Goal: Use online tool/utility: Utilize a website feature to perform a specific function

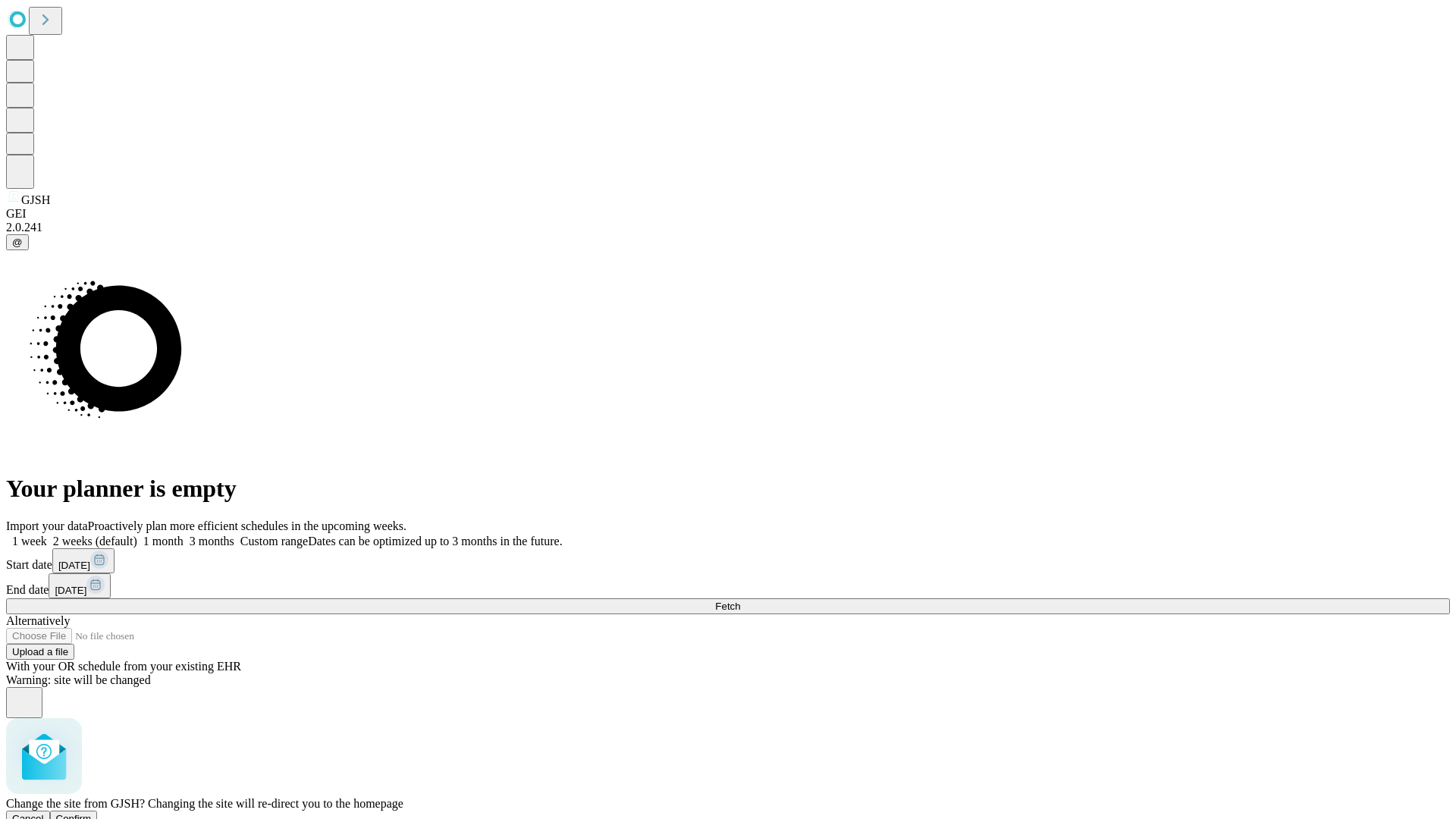
click at [92, 813] on span "Confirm" at bounding box center [74, 819] width 36 height 11
click at [184, 535] on label "1 month" at bounding box center [160, 541] width 46 height 13
click at [740, 601] on span "Fetch" at bounding box center [727, 607] width 25 height 11
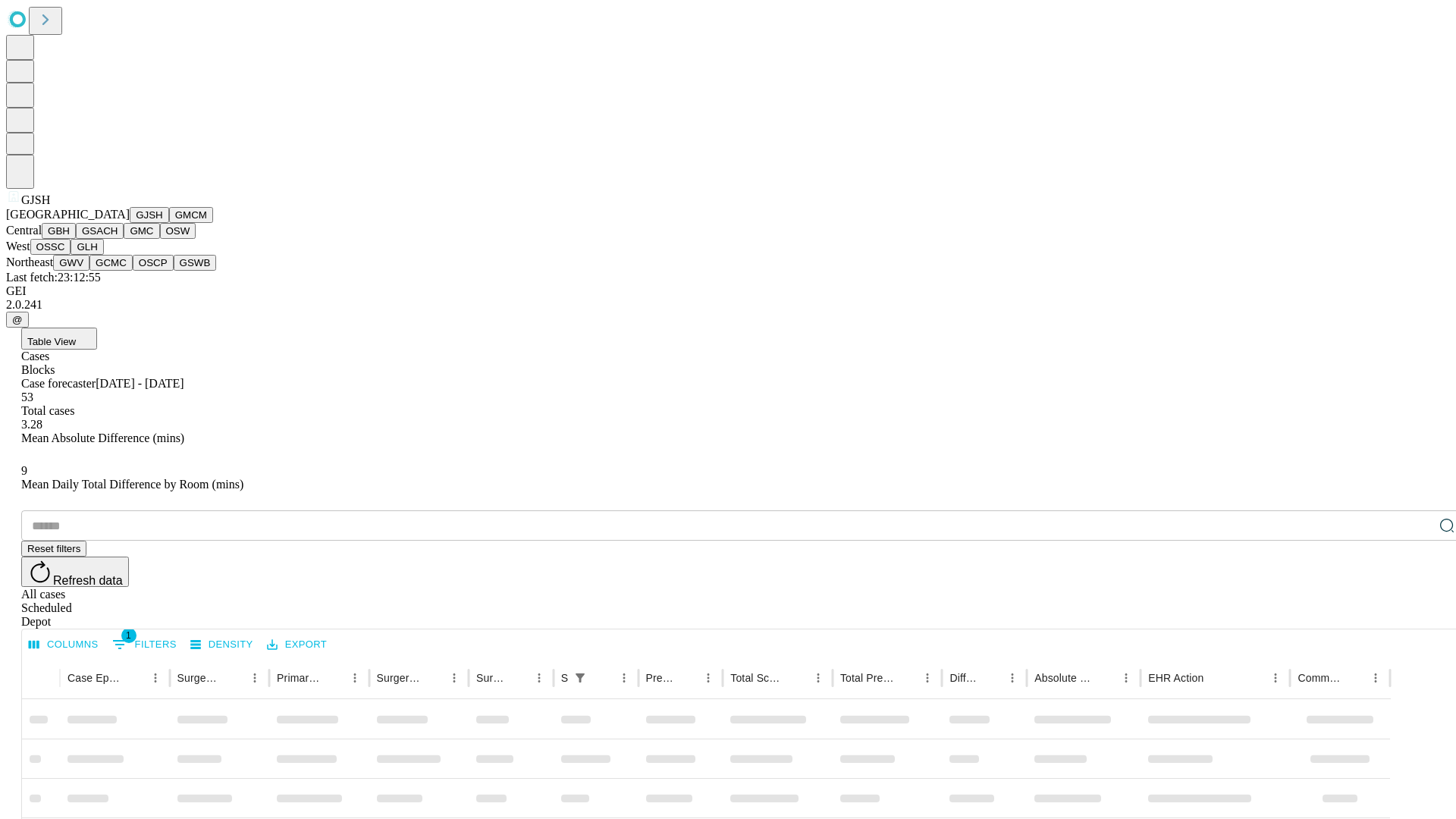
click at [169, 223] on button "GMCM" at bounding box center [191, 215] width 44 height 16
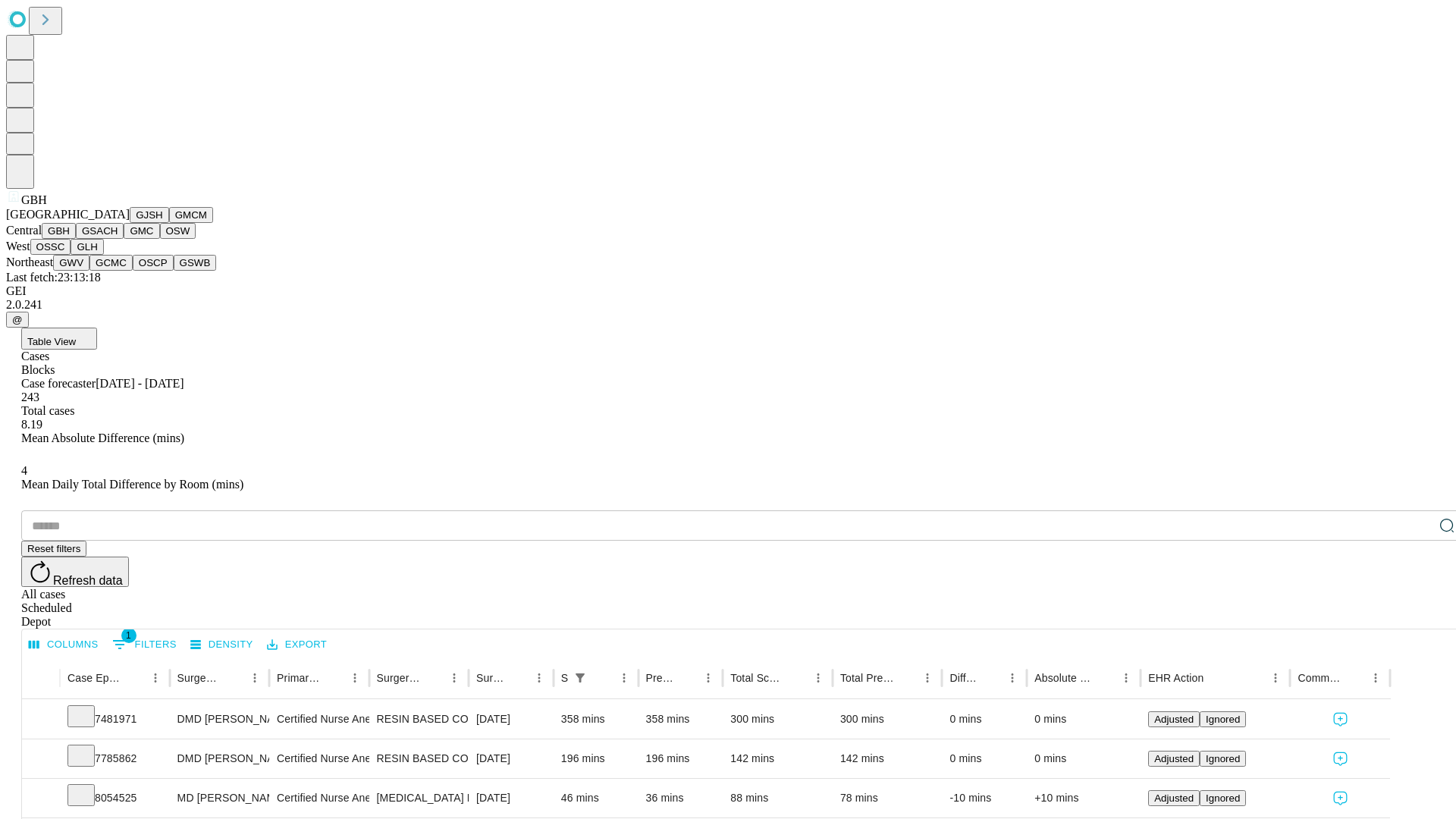
click at [117, 239] on button "GSACH" at bounding box center [100, 231] width 48 height 16
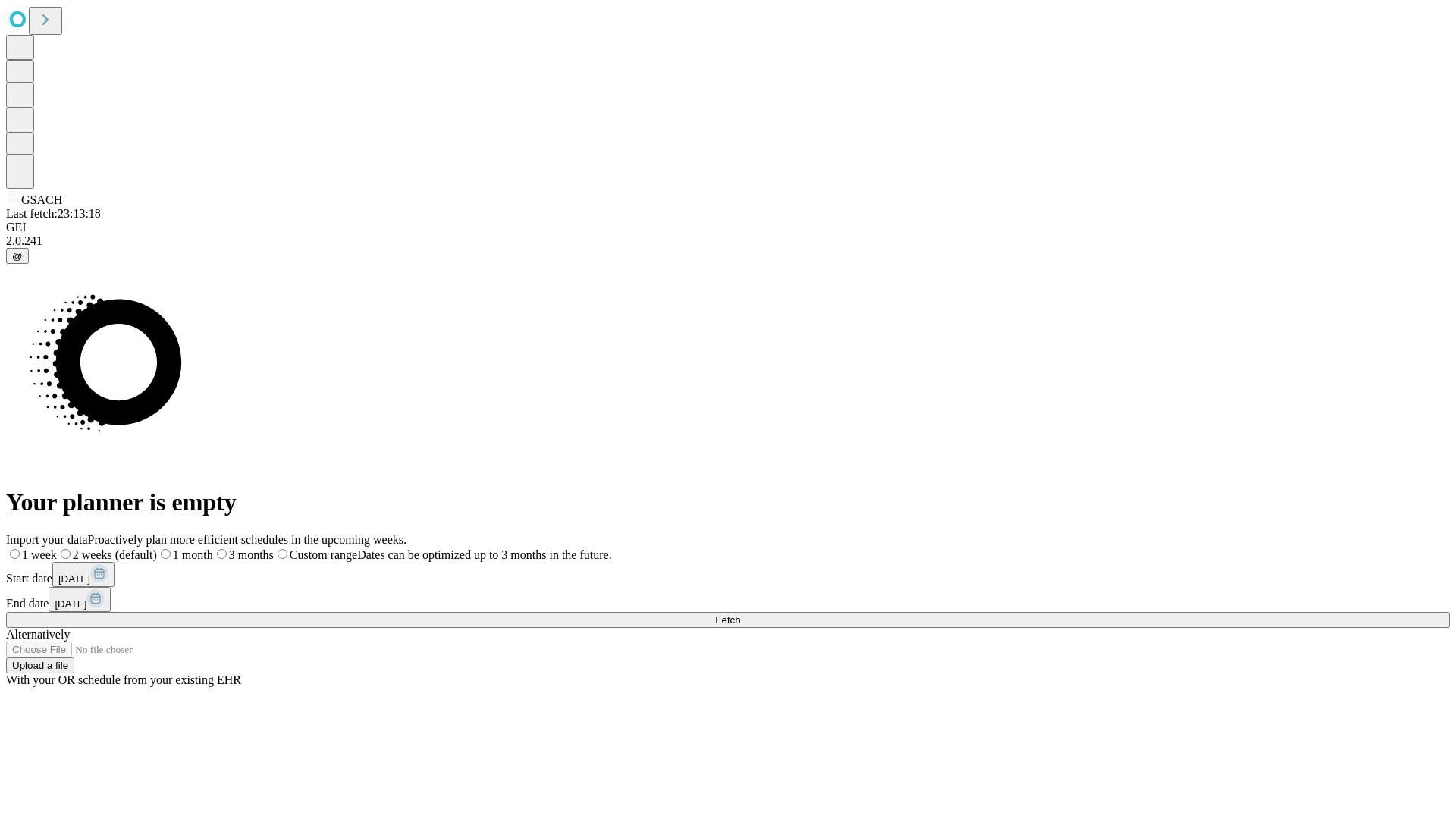
click at [213, 548] on label "1 month" at bounding box center [185, 555] width 56 height 13
click at [740, 615] on span "Fetch" at bounding box center [727, 621] width 25 height 11
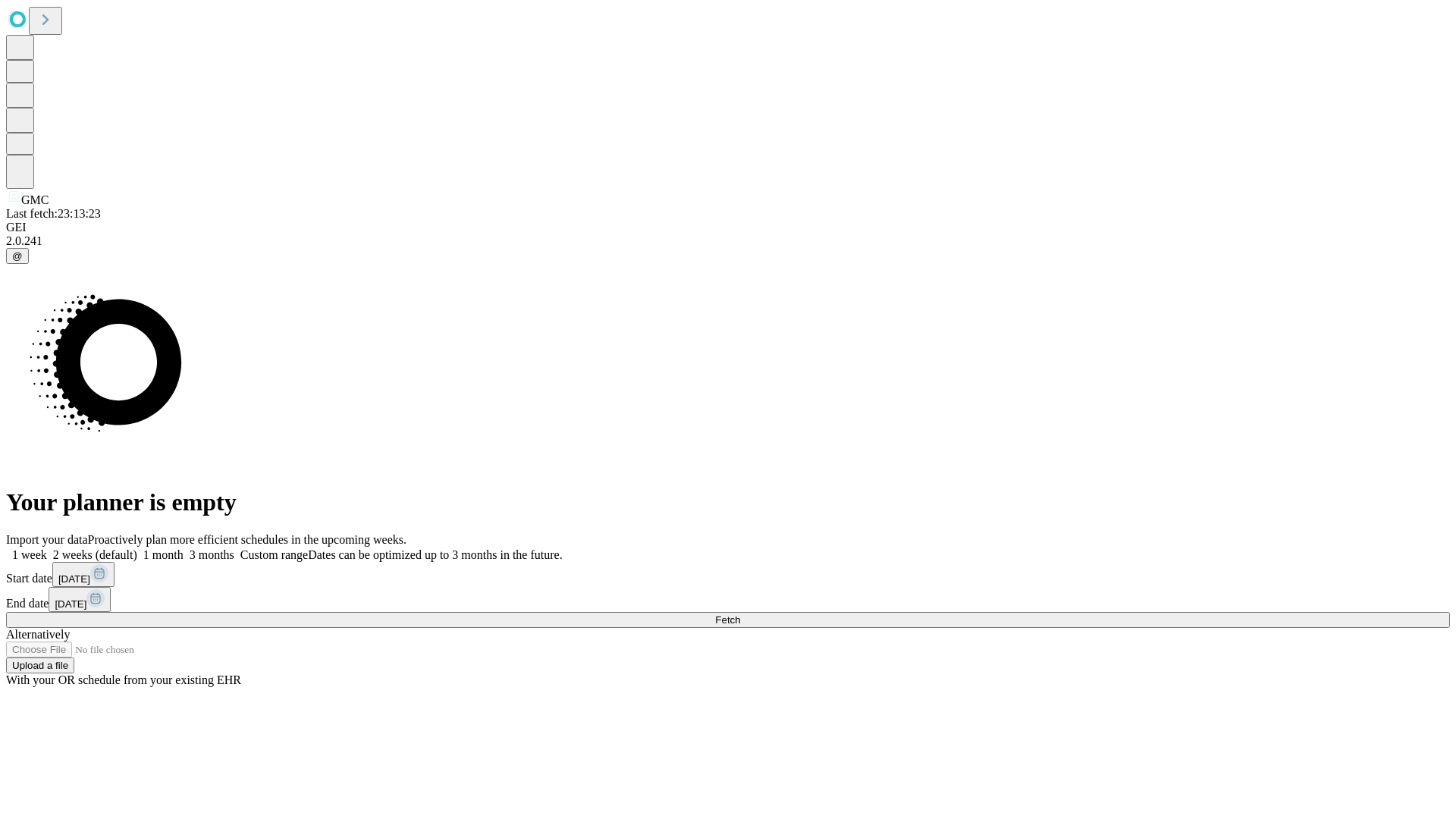
click at [740, 615] on span "Fetch" at bounding box center [727, 621] width 25 height 11
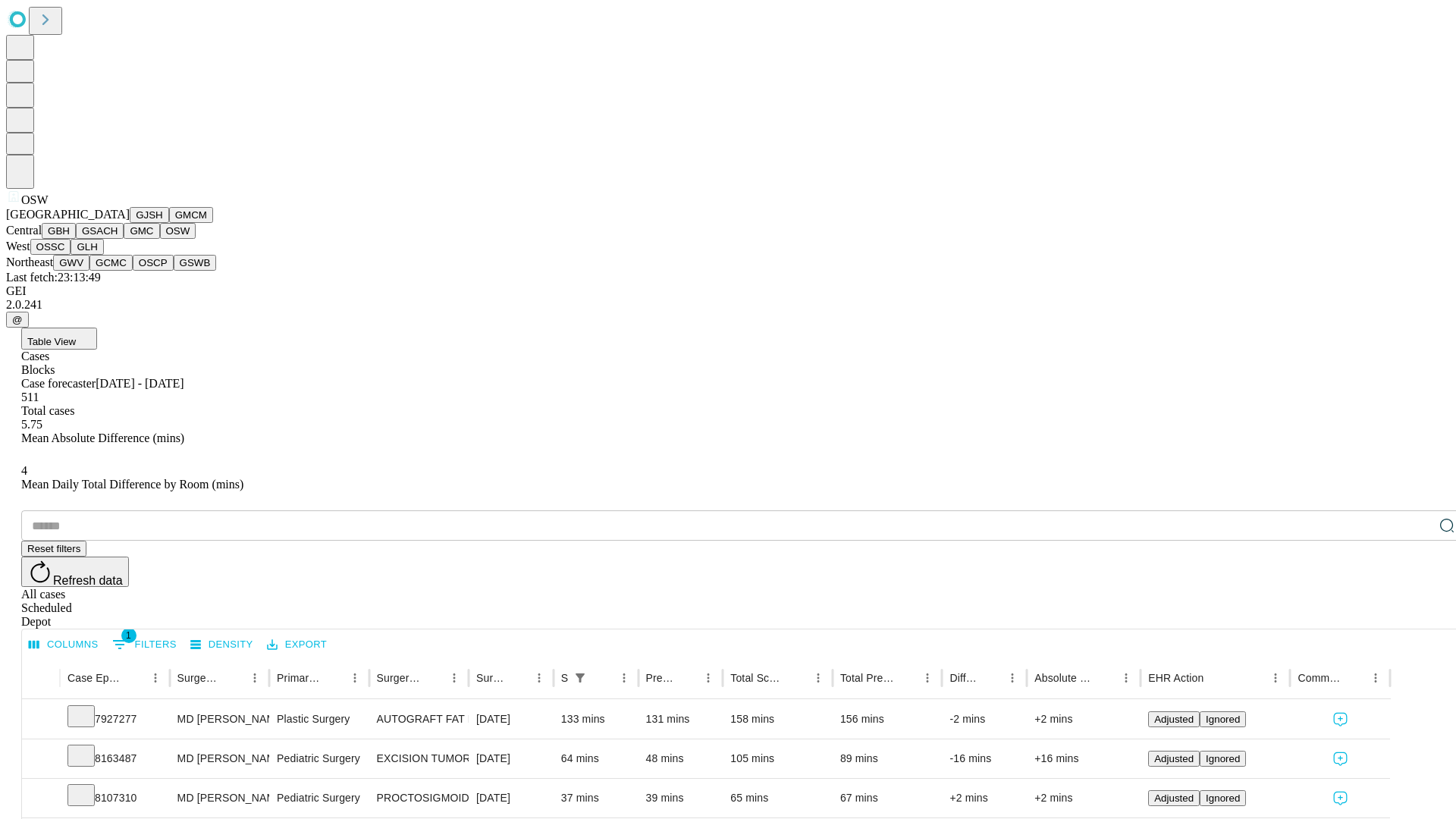
click at [71, 255] on button "OSSC" at bounding box center [50, 247] width 41 height 16
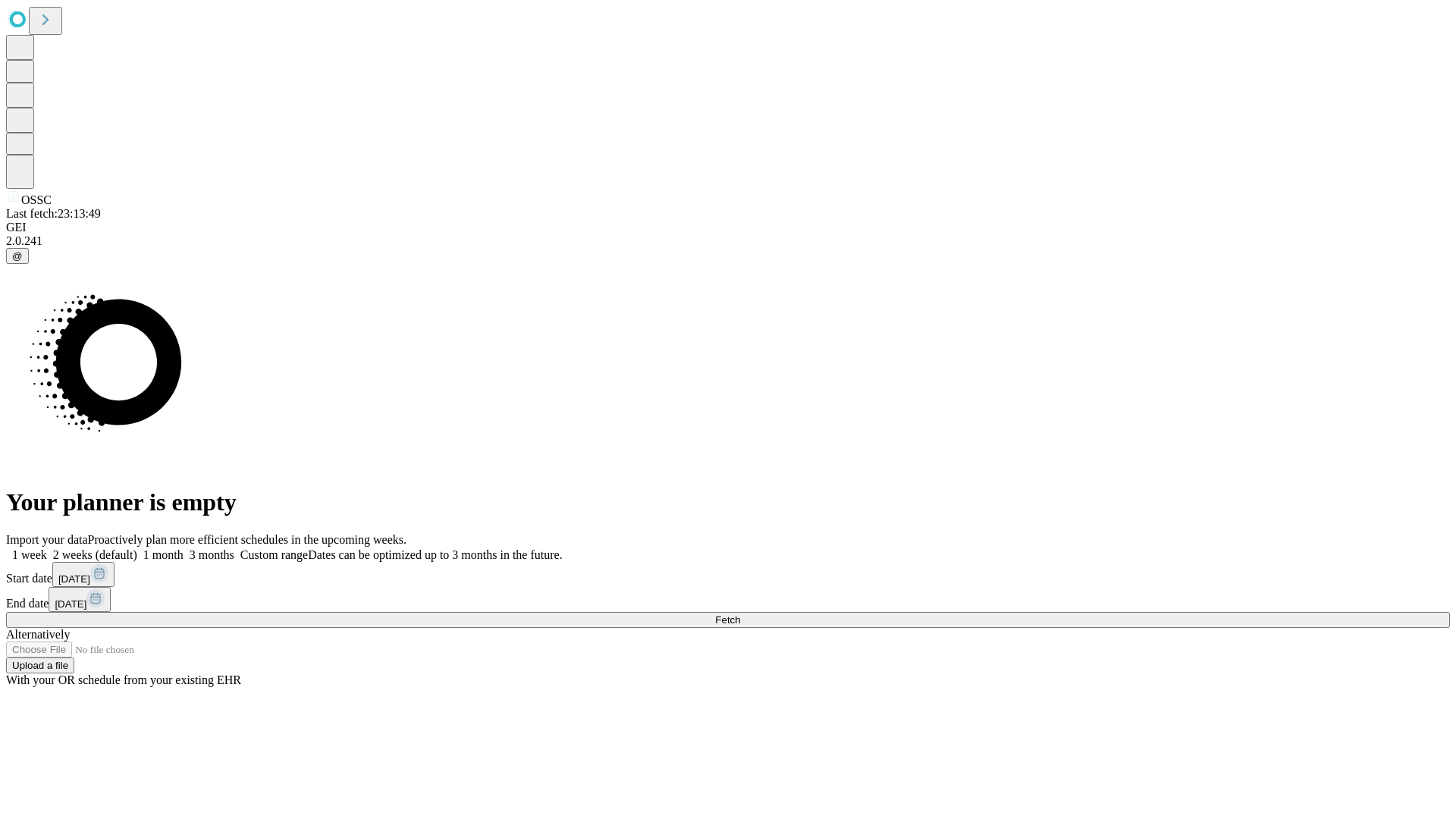
click at [184, 548] on label "1 month" at bounding box center [160, 555] width 46 height 13
click at [740, 615] on span "Fetch" at bounding box center [727, 621] width 25 height 11
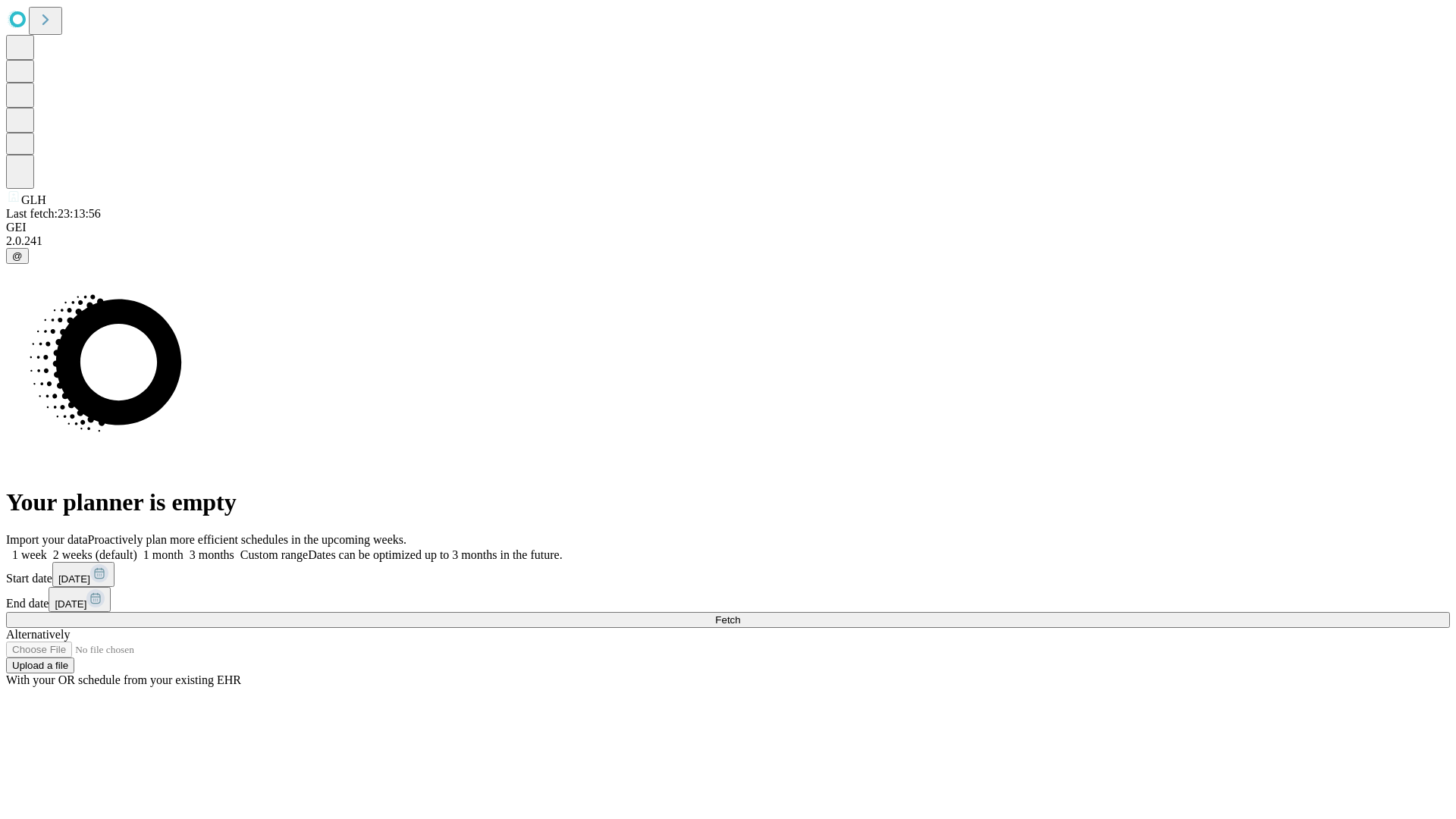
click at [184, 548] on label "1 month" at bounding box center [160, 555] width 46 height 13
click at [740, 615] on span "Fetch" at bounding box center [727, 621] width 25 height 11
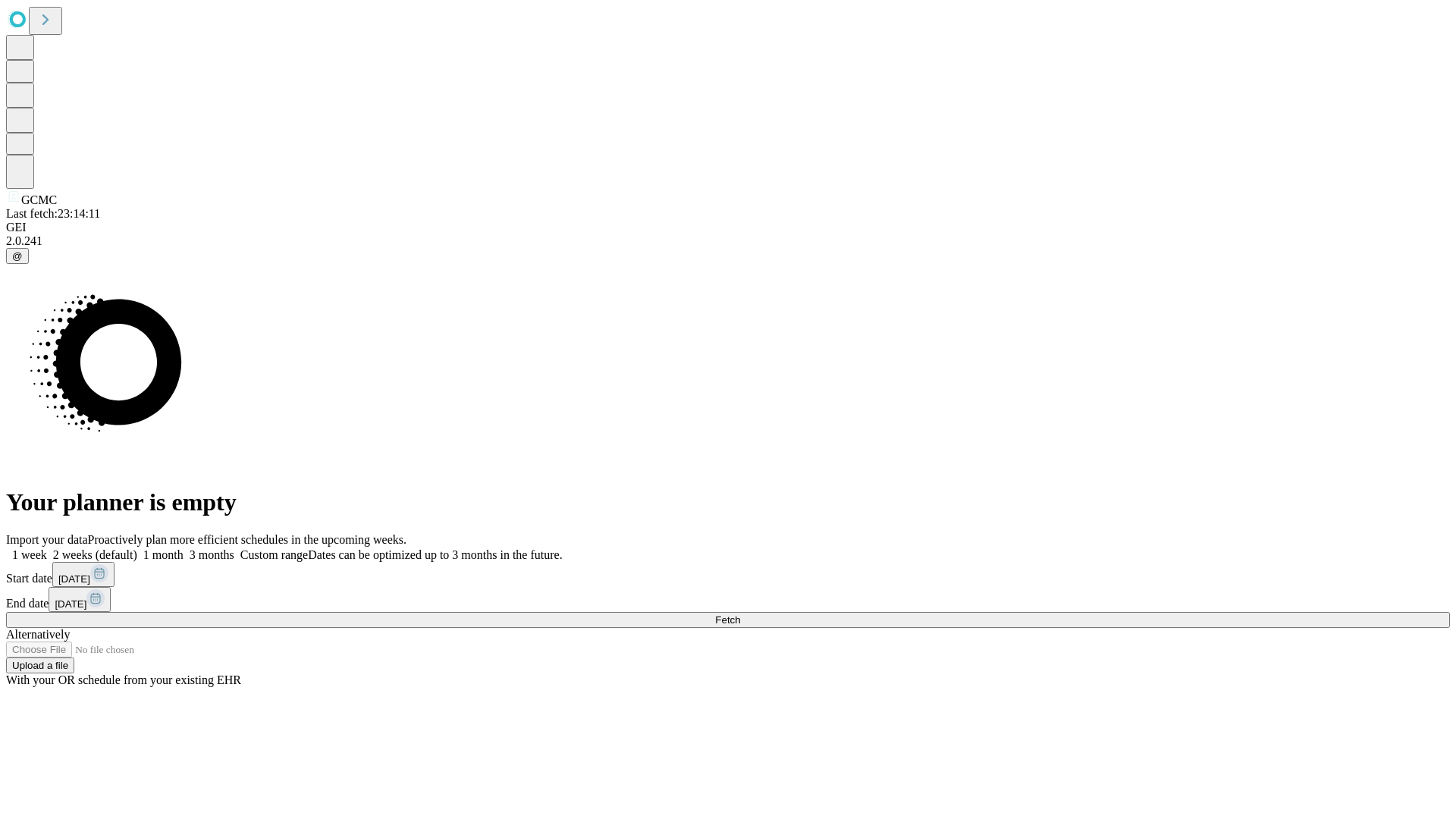
click at [184, 548] on label "1 month" at bounding box center [160, 555] width 46 height 13
click at [740, 615] on span "Fetch" at bounding box center [727, 621] width 25 height 11
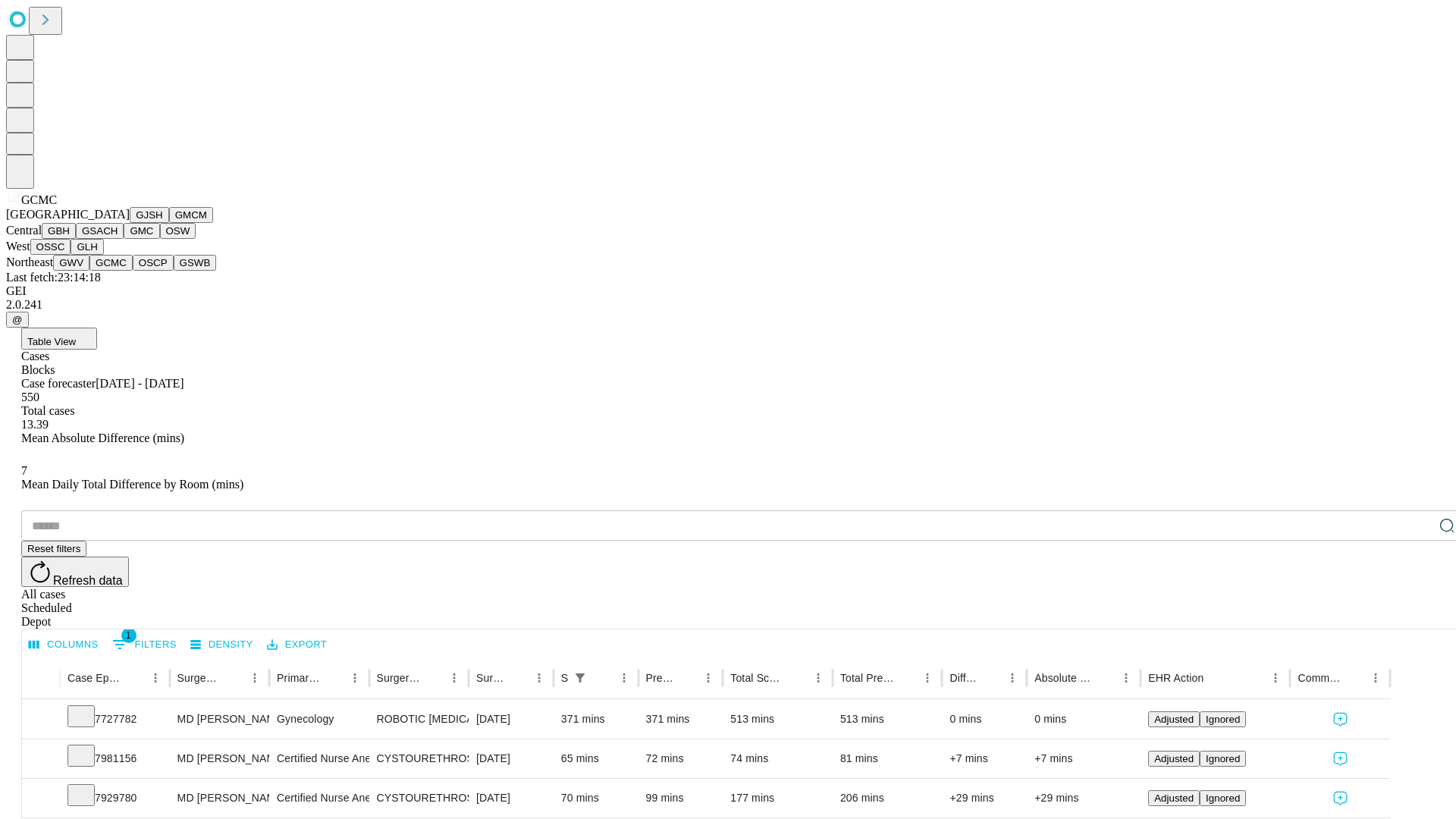
click at [133, 271] on button "OSCP" at bounding box center [153, 263] width 41 height 16
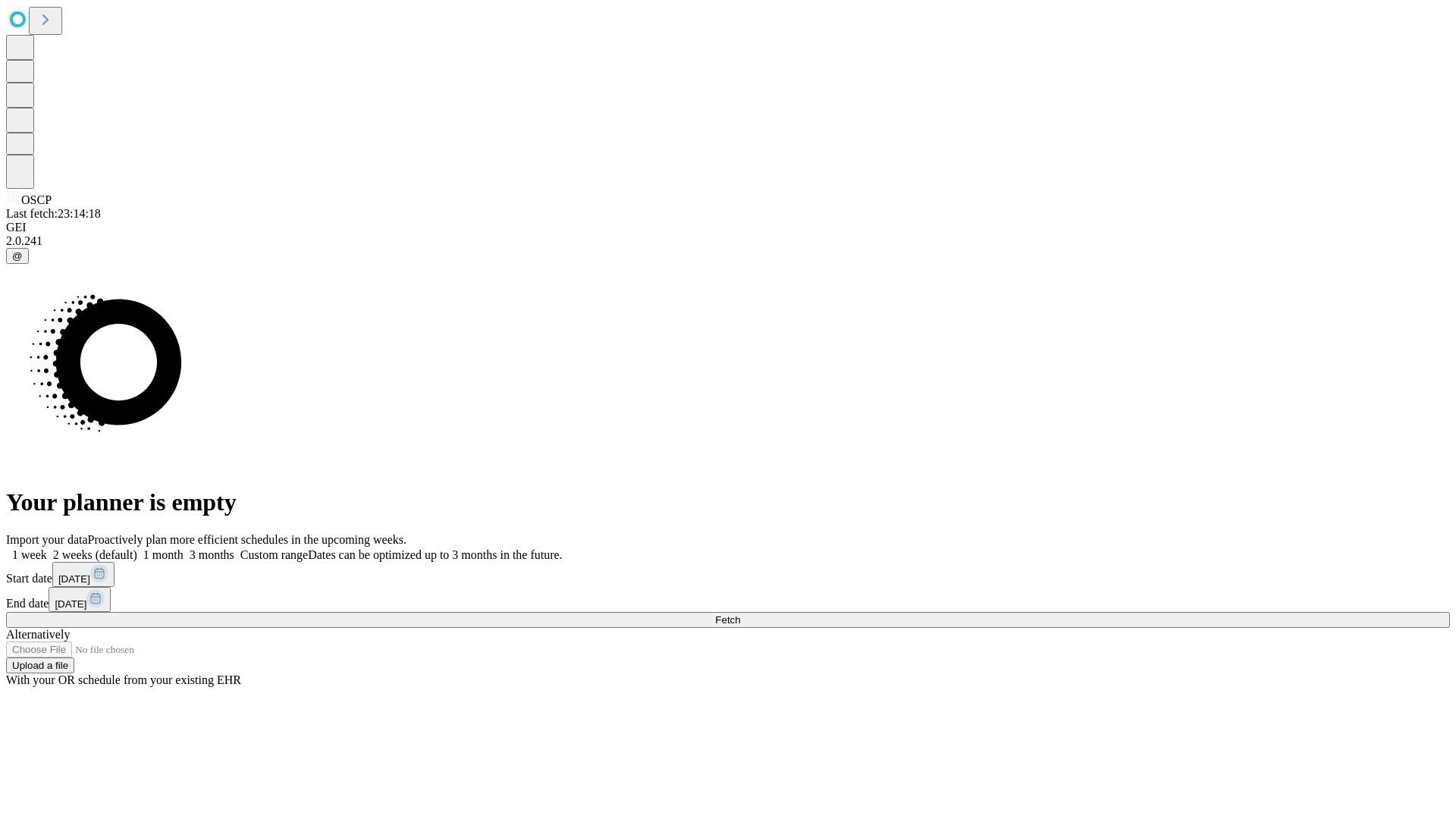
click at [184, 548] on label "1 month" at bounding box center [160, 555] width 46 height 13
click at [740, 615] on span "Fetch" at bounding box center [727, 621] width 25 height 11
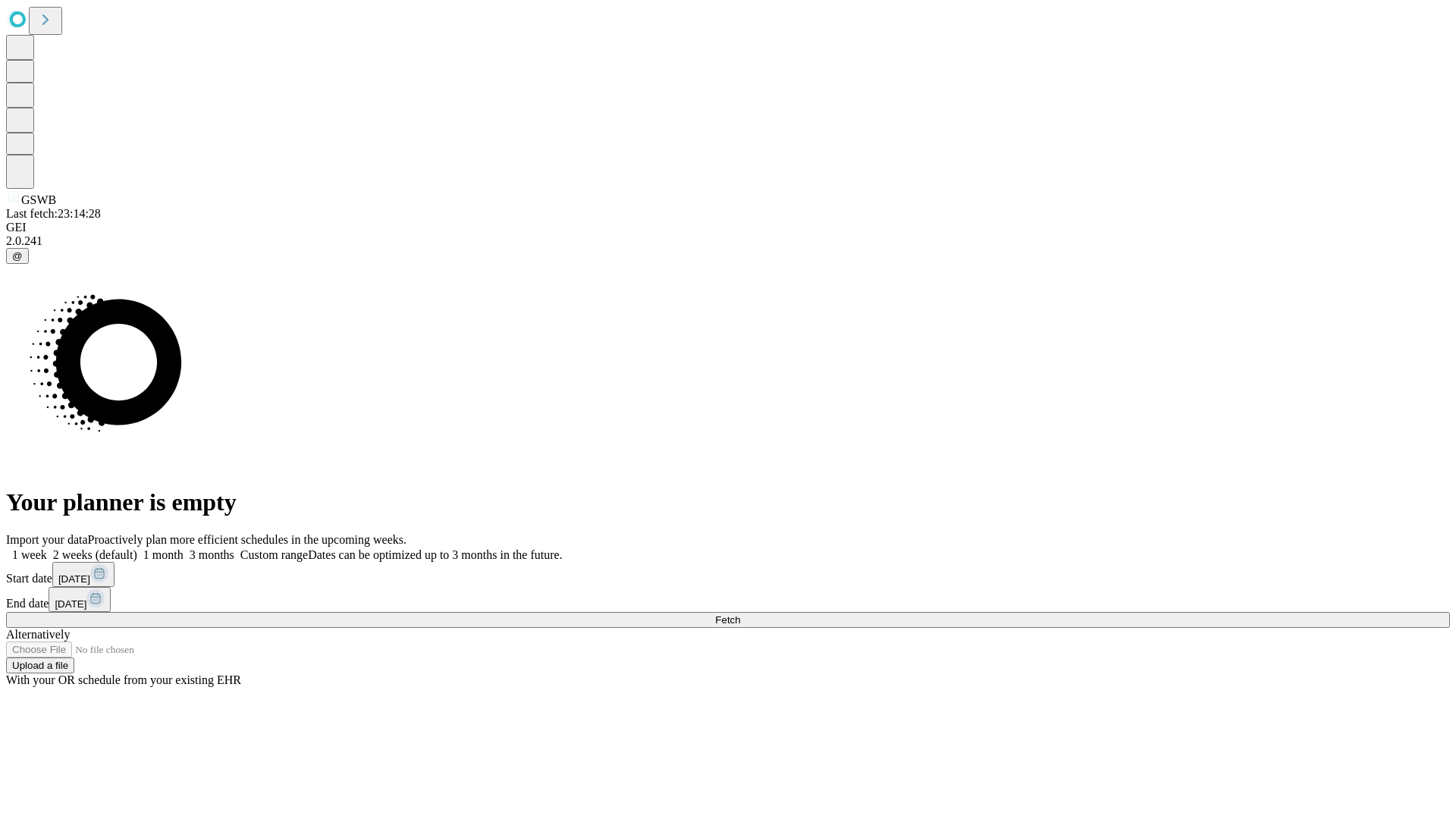
click at [184, 548] on label "1 month" at bounding box center [160, 555] width 46 height 13
click at [740, 615] on span "Fetch" at bounding box center [727, 621] width 25 height 11
